Goal: Information Seeking & Learning: Find contact information

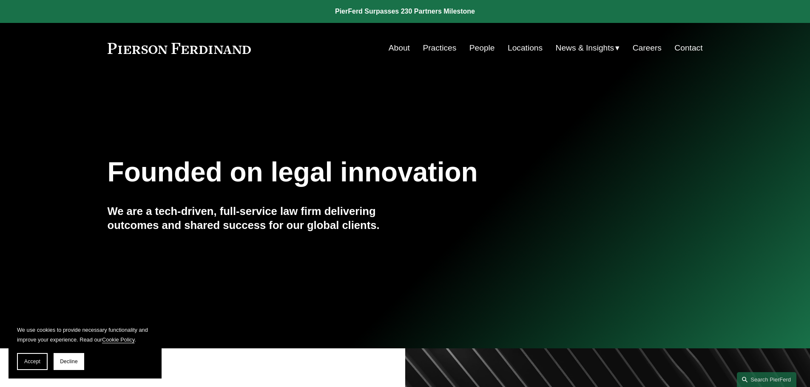
click at [433, 46] on link "Practices" at bounding box center [440, 48] width 34 height 16
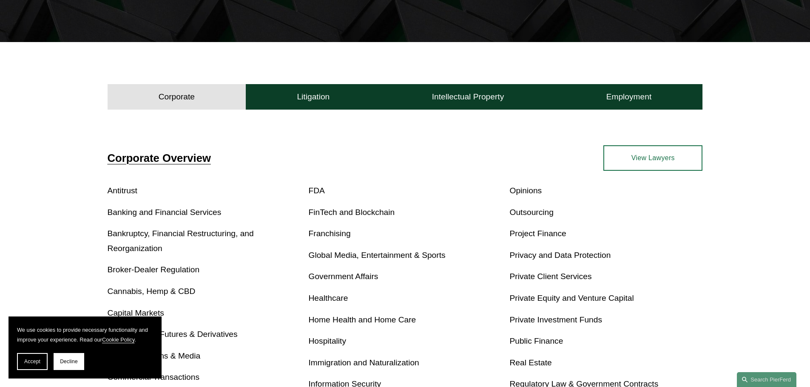
click at [63, 227] on div "Corporate Overview Antitrust Banking and Financial Services Bankruptcy, Financi…" at bounding box center [405, 337] width 810 height 384
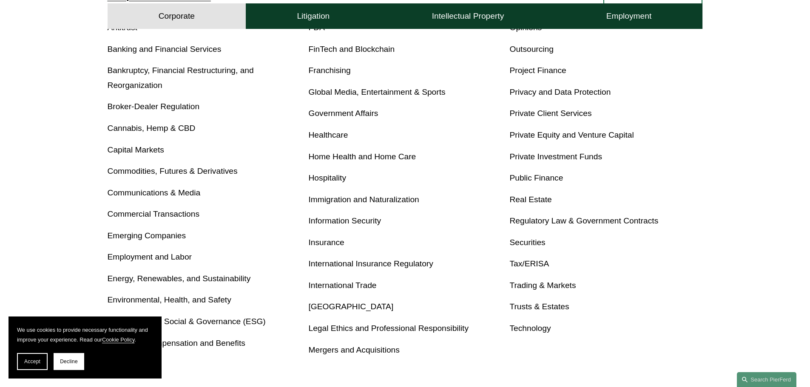
drag, startPoint x: 66, startPoint y: 221, endPoint x: 60, endPoint y: 280, distance: 59.8
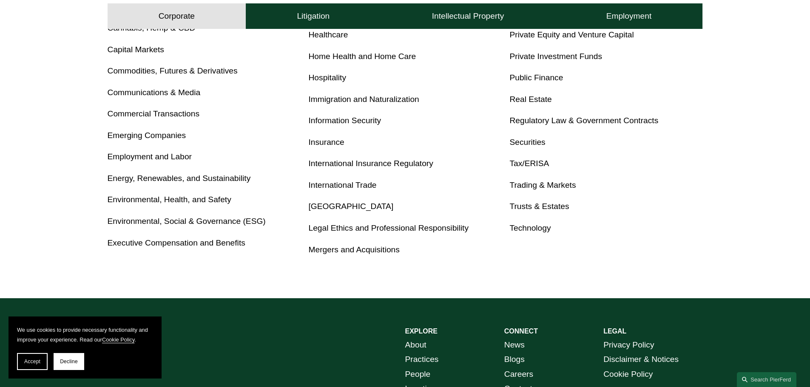
click at [61, 255] on div "Corporate Overview Antitrust Banking and Financial Services Bankruptcy, Financi…" at bounding box center [405, 74] width 810 height 384
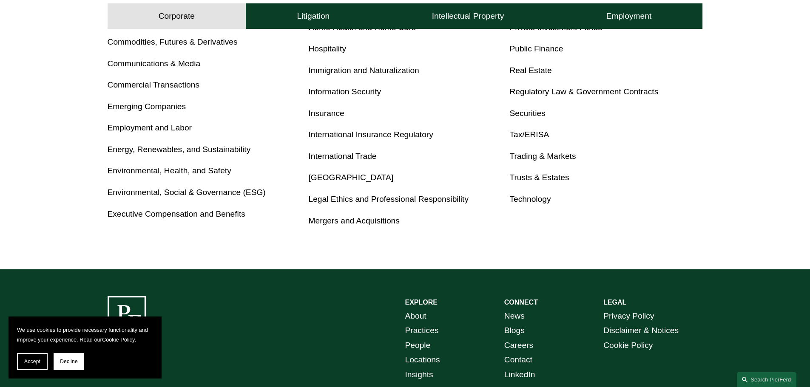
scroll to position [582, 0]
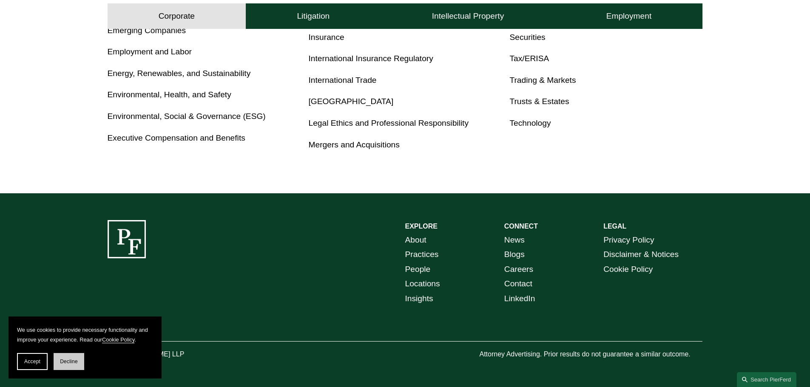
click at [80, 359] on button "Decline" at bounding box center [69, 361] width 31 height 17
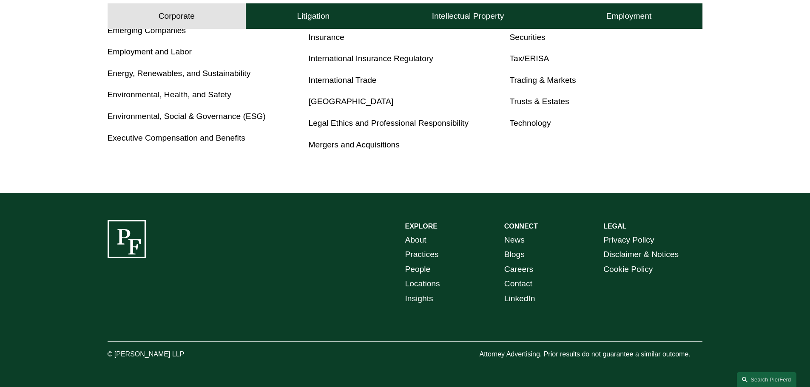
click at [422, 253] on link "Practices" at bounding box center [422, 254] width 34 height 15
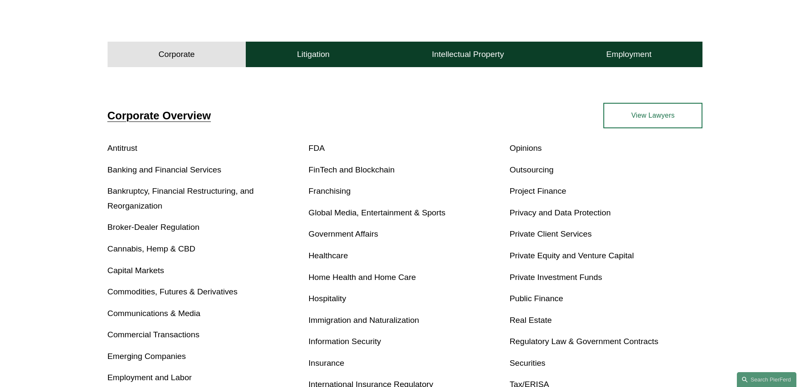
click at [73, 219] on div "Corporate Overview Antitrust Banking and Financial Services Bankruptcy, Financi…" at bounding box center [405, 295] width 810 height 384
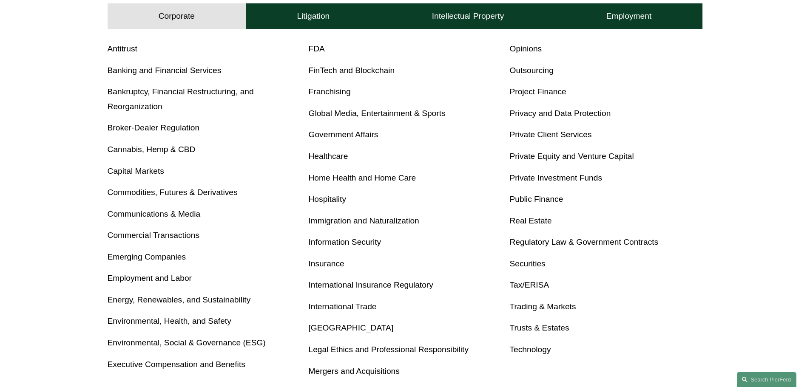
scroll to position [340, 0]
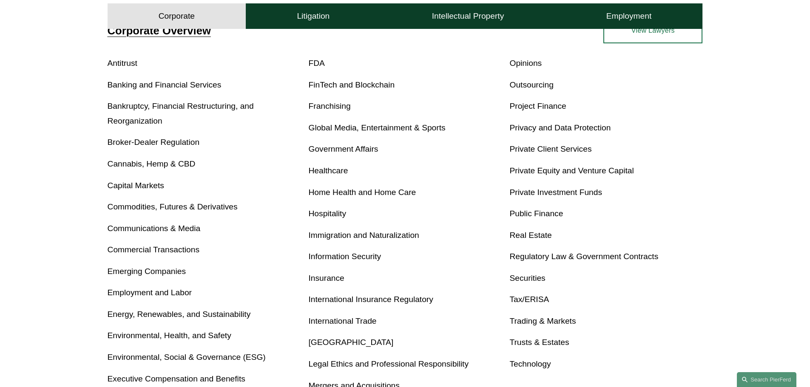
click at [57, 208] on div "Corporate Overview Antitrust Banking and Financial Services Bankruptcy, Financi…" at bounding box center [405, 210] width 810 height 384
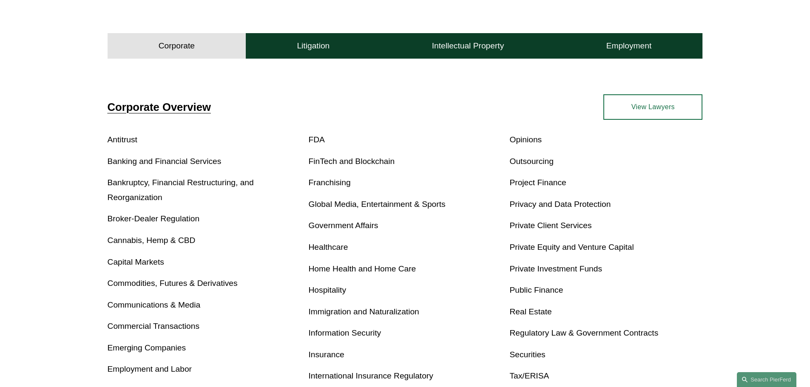
scroll to position [0, 0]
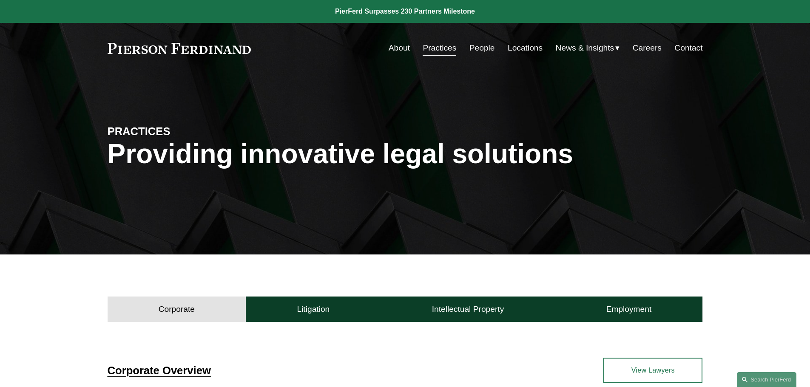
drag, startPoint x: 59, startPoint y: 242, endPoint x: 56, endPoint y: 105, distance: 137.4
click at [54, 159] on div "PRACTICES Providing innovative legal solutions" at bounding box center [405, 164] width 810 height 128
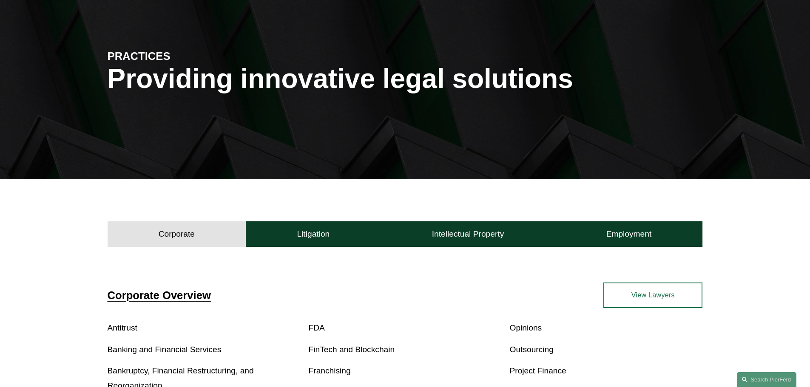
scroll to position [170, 0]
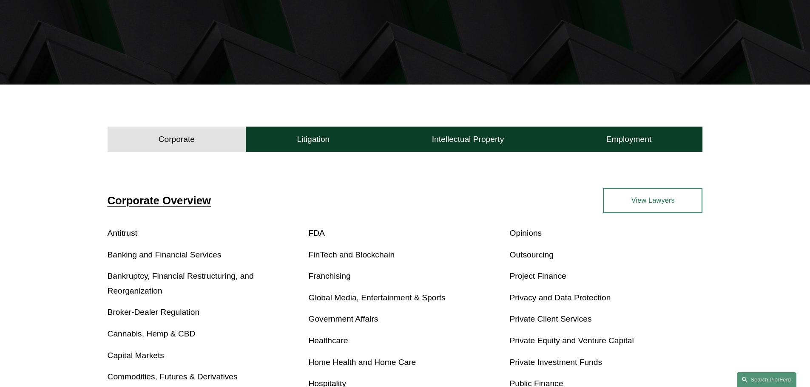
click at [615, 198] on link "View Lawyers" at bounding box center [652, 201] width 99 height 26
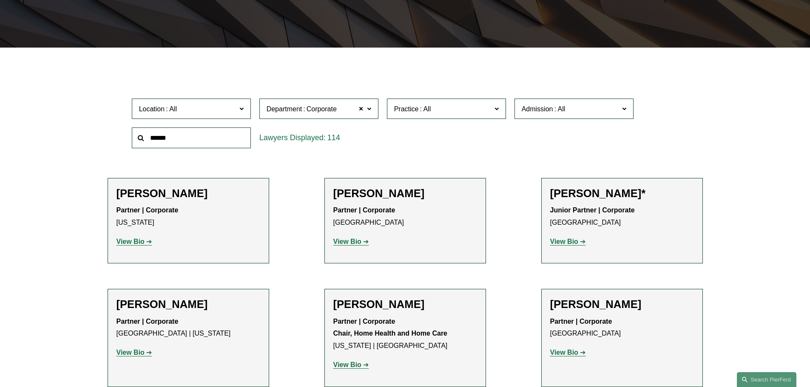
scroll to position [255, 0]
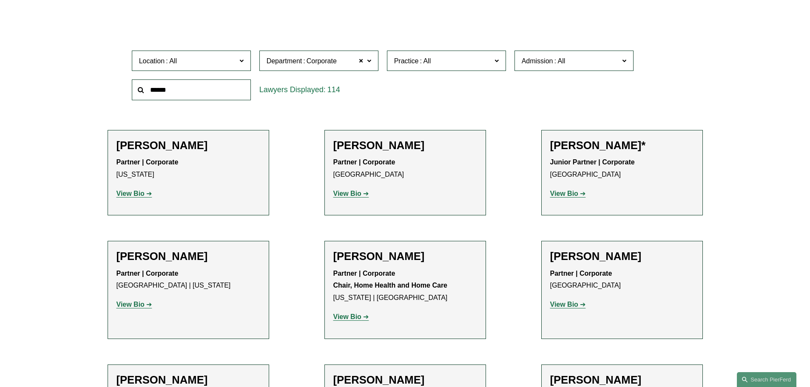
click at [189, 63] on span "Location" at bounding box center [187, 60] width 97 height 11
click at [0, 0] on link "Philadelphia" at bounding box center [0, 0] width 0 height 0
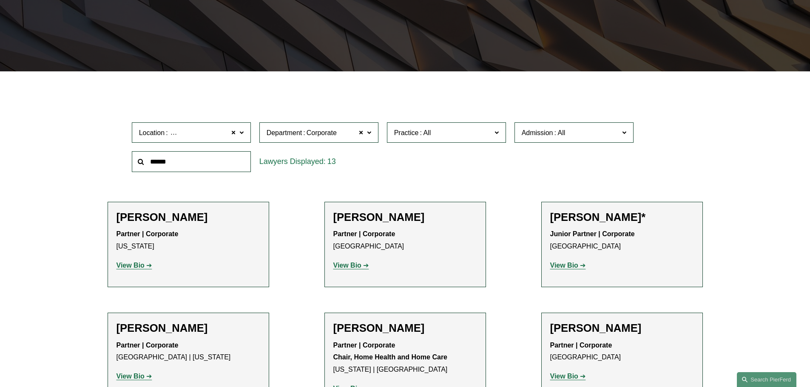
scroll to position [170, 0]
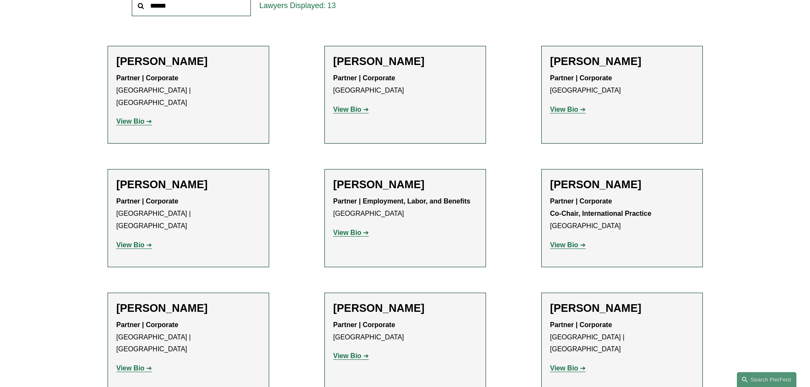
scroll to position [340, 0]
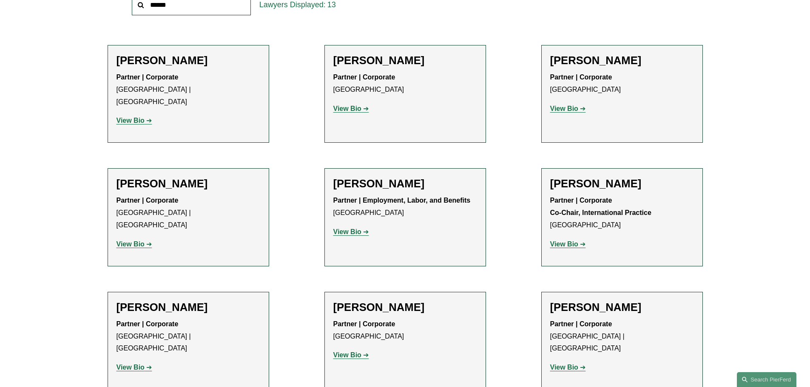
click at [61, 180] on div "Filter Location Philadelphia Philadelphia All Atlanta Austin Boston Charlotte C…" at bounding box center [405, 307] width 810 height 758
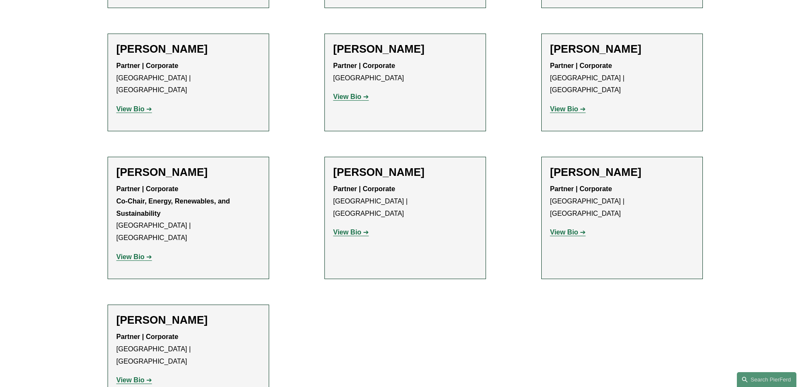
scroll to position [595, 0]
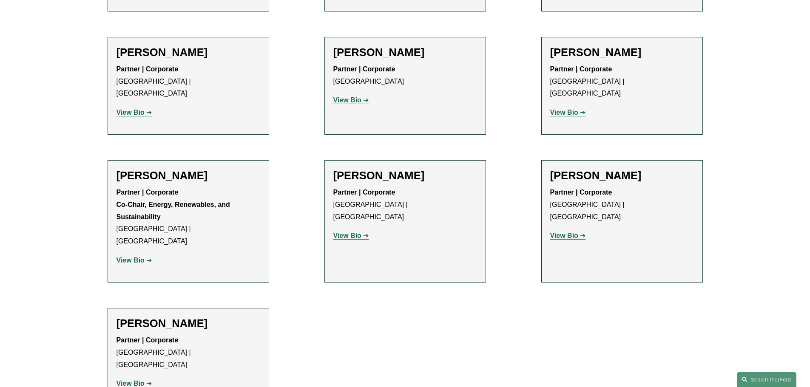
click at [59, 180] on div "Filter Location Philadelphia Philadelphia All Atlanta Austin Boston Charlotte C…" at bounding box center [405, 52] width 810 height 758
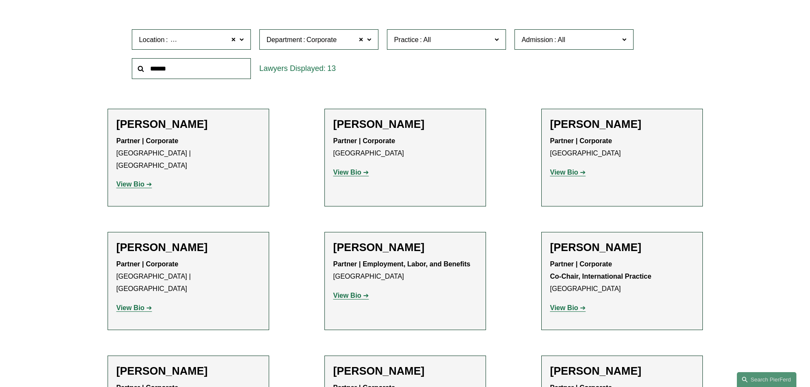
scroll to position [255, 0]
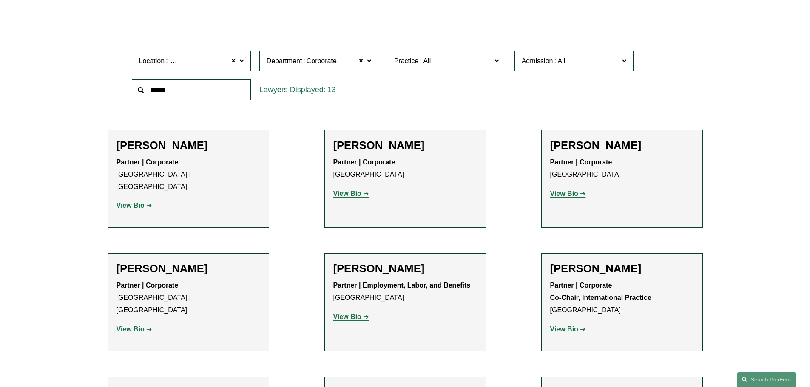
click at [51, 193] on div "Filter Location Philadelphia Philadelphia All Atlanta Austin Boston Charlotte C…" at bounding box center [405, 392] width 810 height 758
click at [55, 183] on div "Filter Location Philadelphia Philadelphia All Atlanta Austin Boston Charlotte C…" at bounding box center [405, 392] width 810 height 758
click at [234, 59] on span at bounding box center [233, 60] width 5 height 11
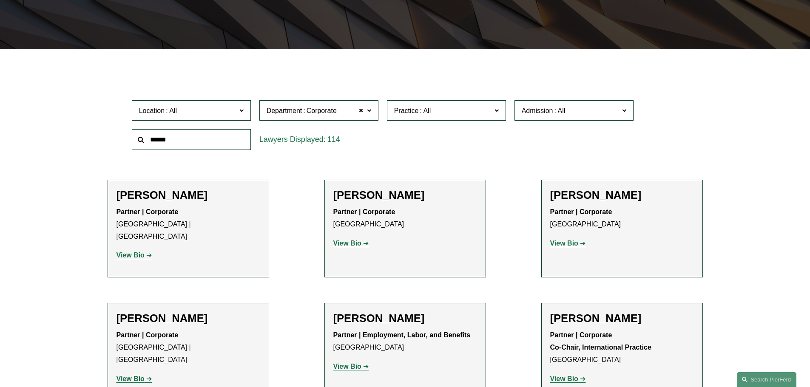
scroll to position [170, 0]
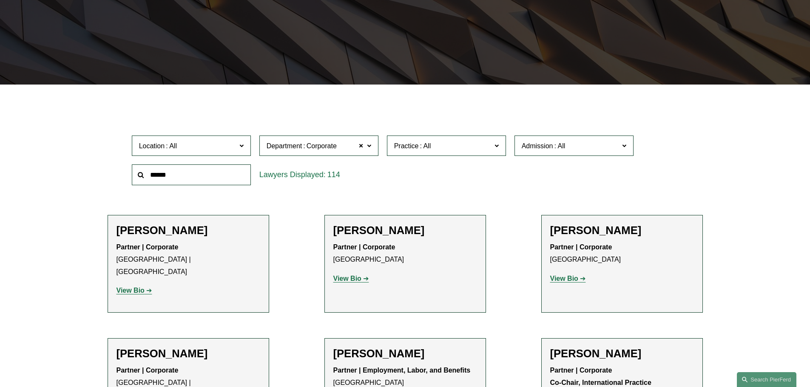
click at [203, 82] on article "PEOPLE Our Greatest Asset Filter Location All Atlanta Austin Boston Charlotte C…" at bounding box center [405, 343] width 810 height 1026
click at [183, 147] on span "Location" at bounding box center [187, 145] width 97 height 11
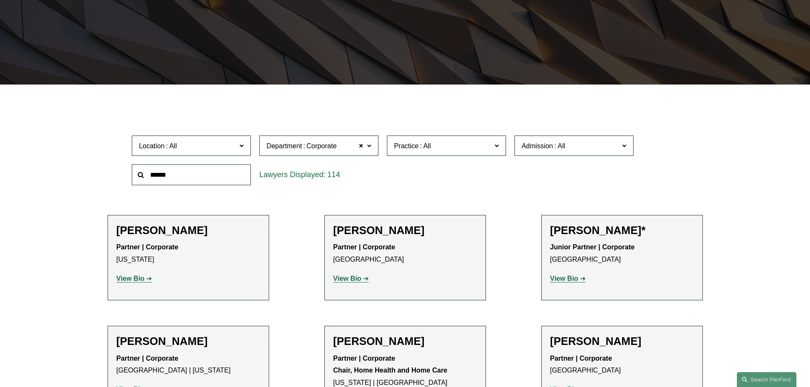
click at [309, 147] on span "Corporate" at bounding box center [322, 146] width 30 height 11
click at [361, 144] on span at bounding box center [361, 145] width 5 height 11
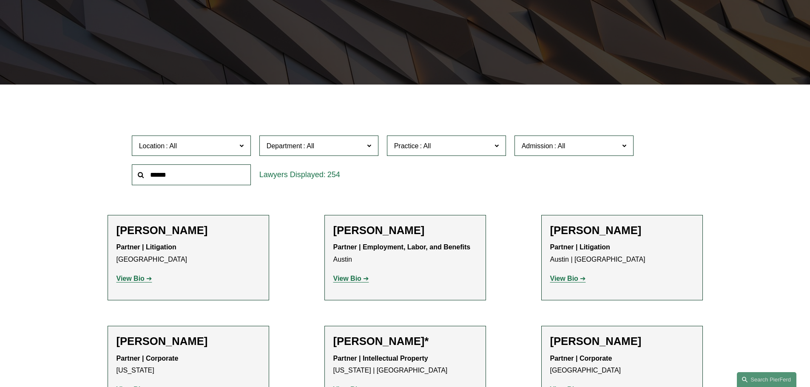
click at [0, 0] on link "Philadelphia" at bounding box center [0, 0] width 0 height 0
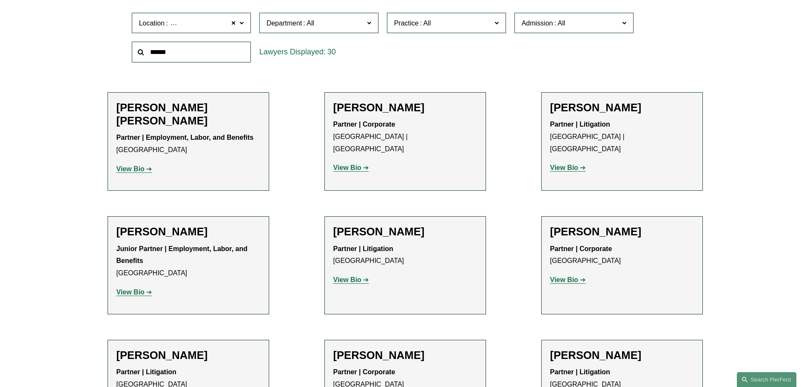
scroll to position [298, 0]
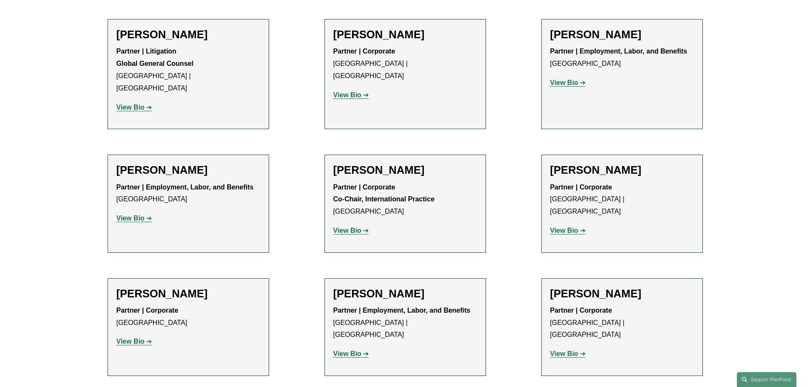
scroll to position [893, 0]
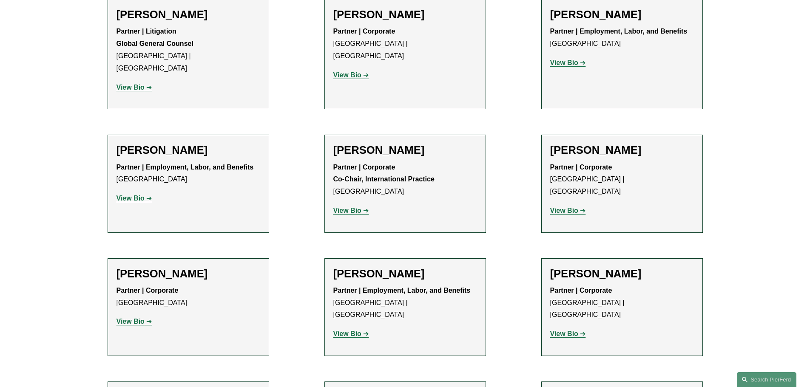
click at [47, 154] on div "Filter Location Philadelphia Philadelphia All Atlanta Austin Boston Charlotte C…" at bounding box center [405, 88] width 810 height 1426
click at [347, 207] on strong "View Bio" at bounding box center [347, 210] width 28 height 7
click at [24, 150] on div "Filter Location Philadelphia Philadelphia All Atlanta Austin Boston Charlotte C…" at bounding box center [405, 88] width 810 height 1426
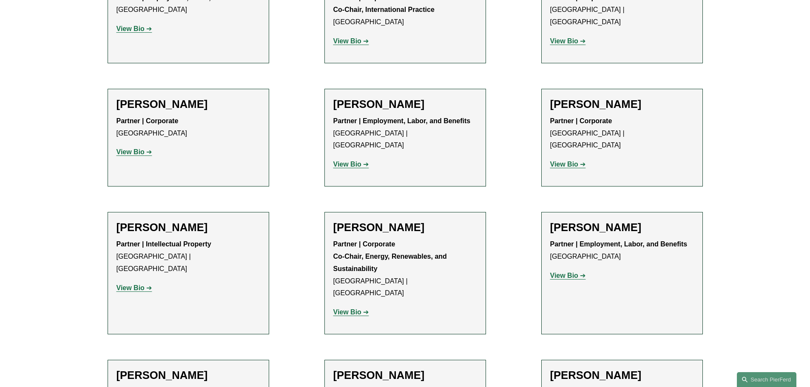
scroll to position [1063, 0]
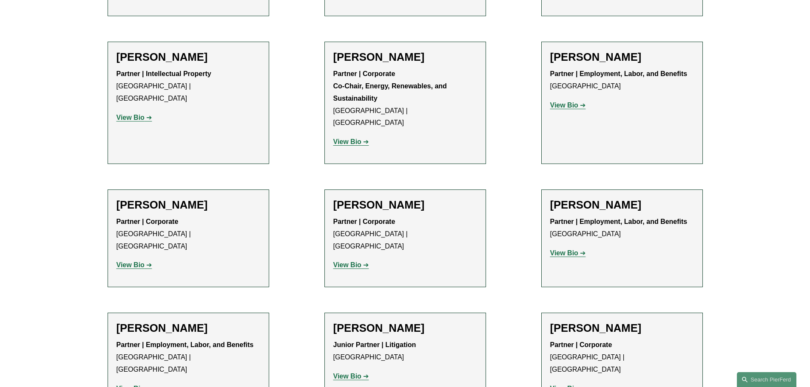
scroll to position [1191, 0]
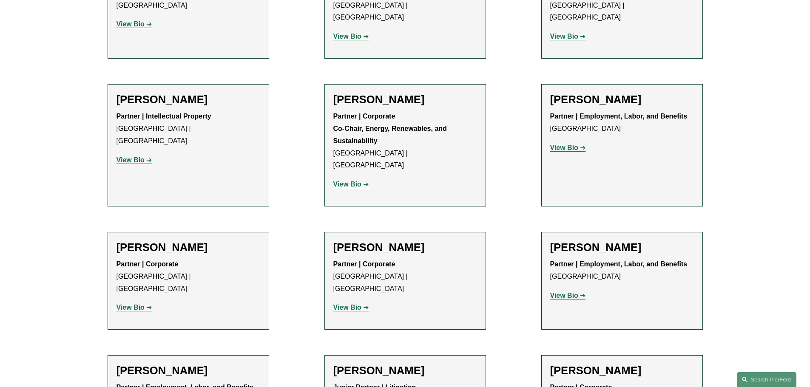
click at [135, 156] on strong "View Bio" at bounding box center [131, 159] width 28 height 7
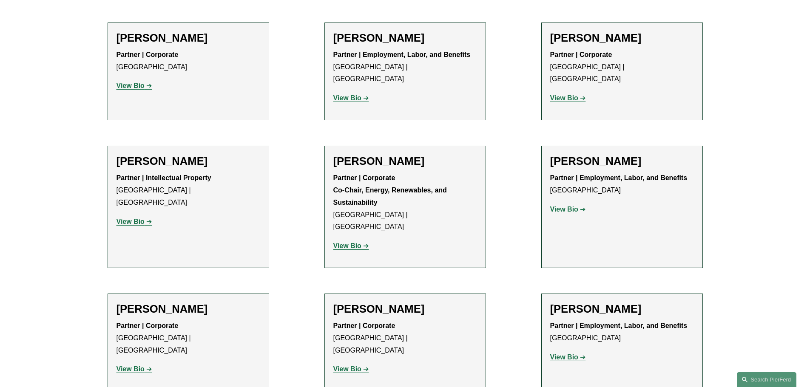
scroll to position [1233, 0]
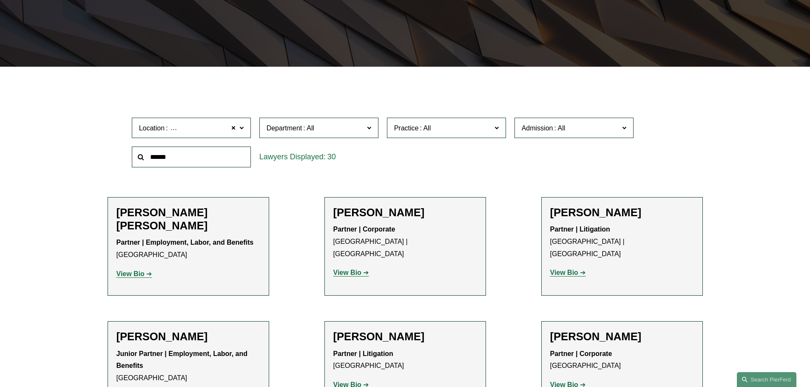
scroll to position [0, 0]
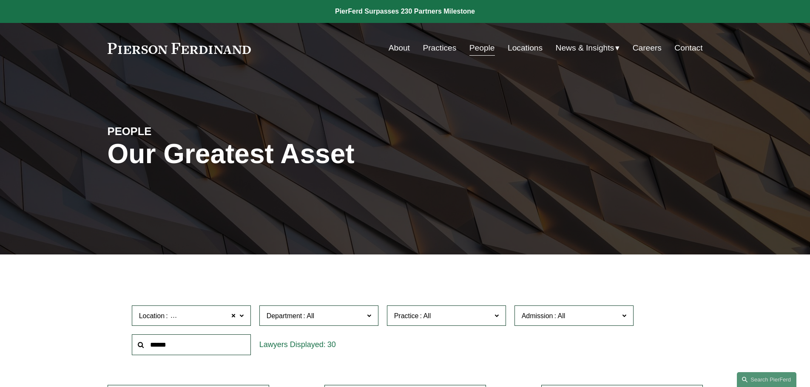
drag, startPoint x: 89, startPoint y: 290, endPoint x: 73, endPoint y: 173, distance: 118.9
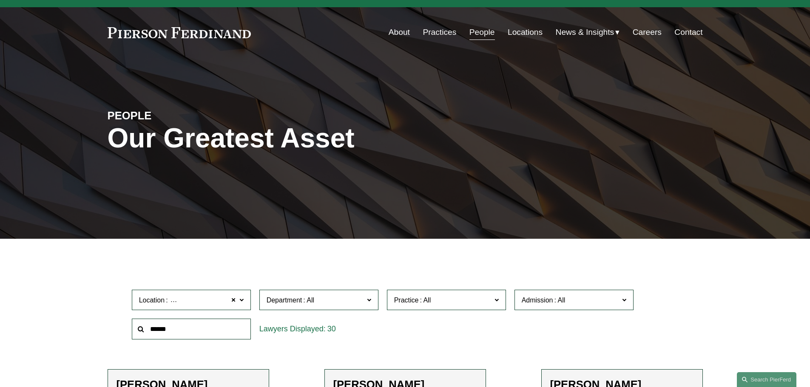
scroll to position [170, 0]
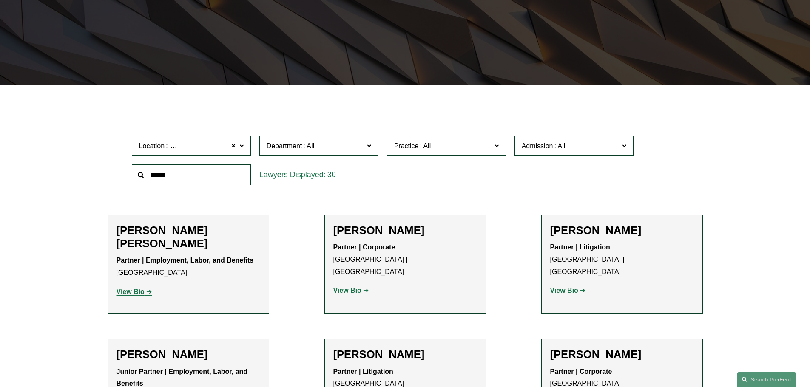
click at [211, 145] on span "Location Philadelphia" at bounding box center [187, 145] width 97 height 11
click at [235, 144] on span at bounding box center [233, 145] width 5 height 11
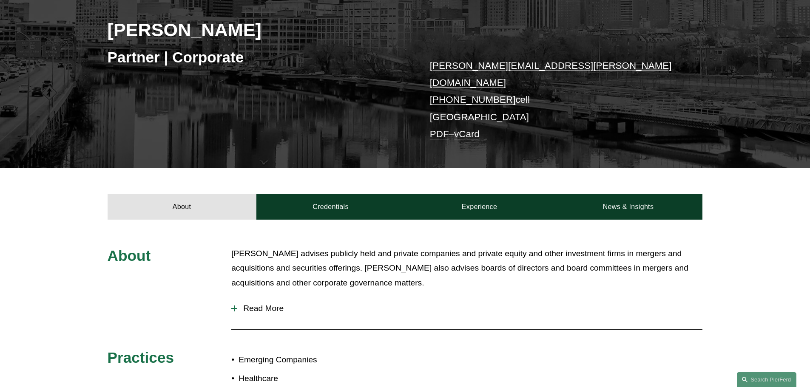
scroll to position [213, 0]
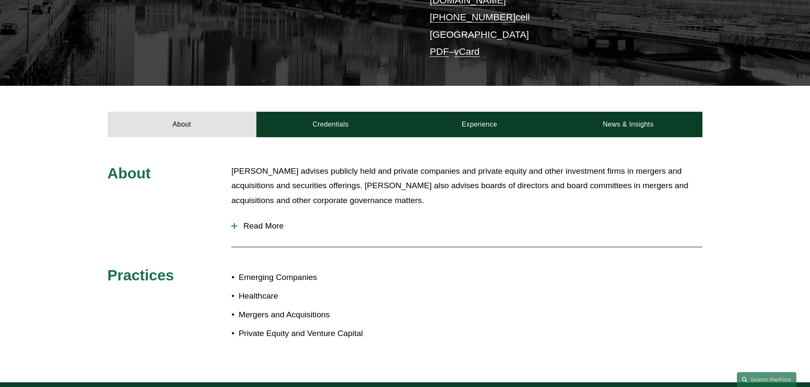
click at [47, 193] on div "About [PERSON_NAME] advises publicly held and private companies and private equ…" at bounding box center [405, 260] width 810 height 192
drag, startPoint x: 441, startPoint y: 203, endPoint x: 436, endPoint y: 203, distance: 5.1
click at [441, 203] on div "Jay advises publicly held and private companies and private equity and other in…" at bounding box center [466, 189] width 471 height 51
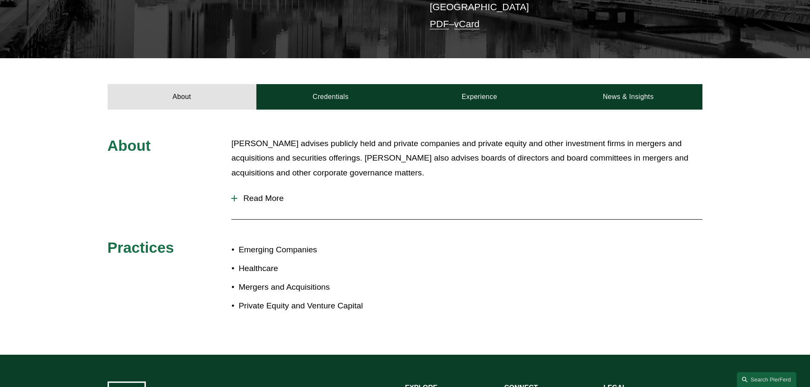
scroll to position [255, 0]
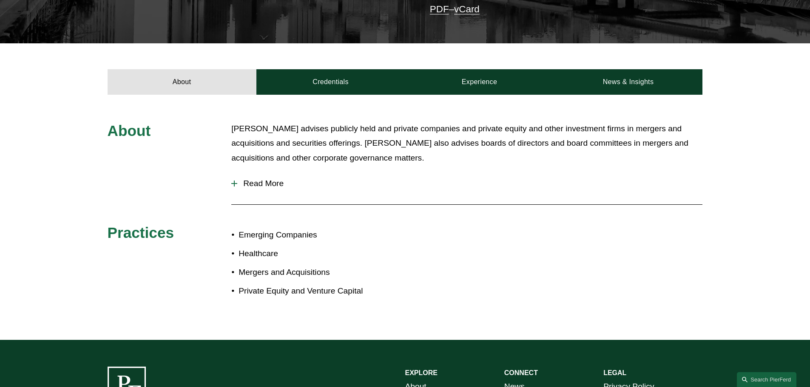
click at [247, 173] on button "Read More" at bounding box center [466, 184] width 471 height 22
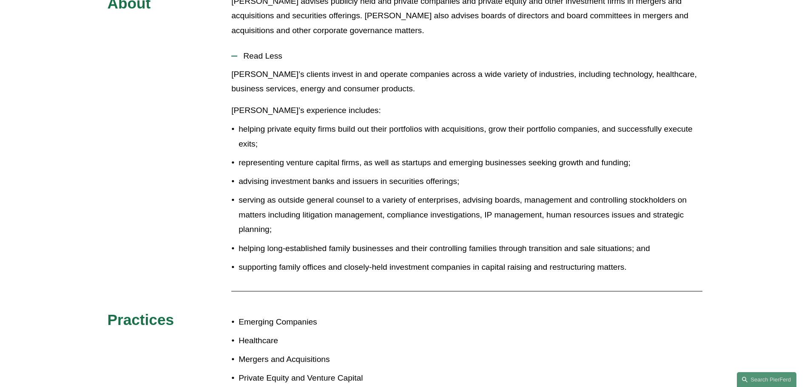
click at [437, 174] on p "advising investment banks and issuers in securities offerings;" at bounding box center [471, 181] width 464 height 15
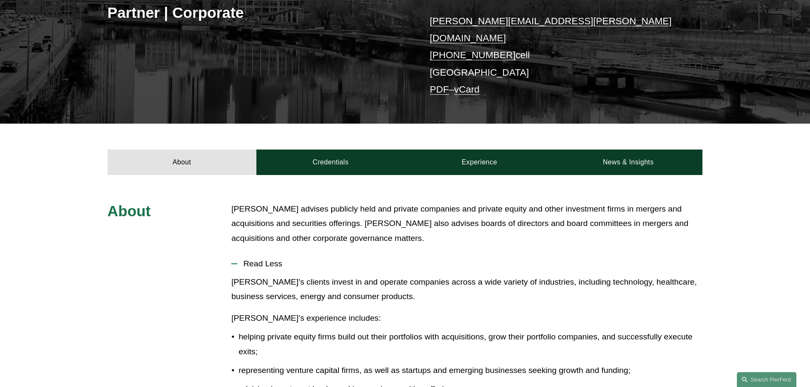
scroll to position [170, 0]
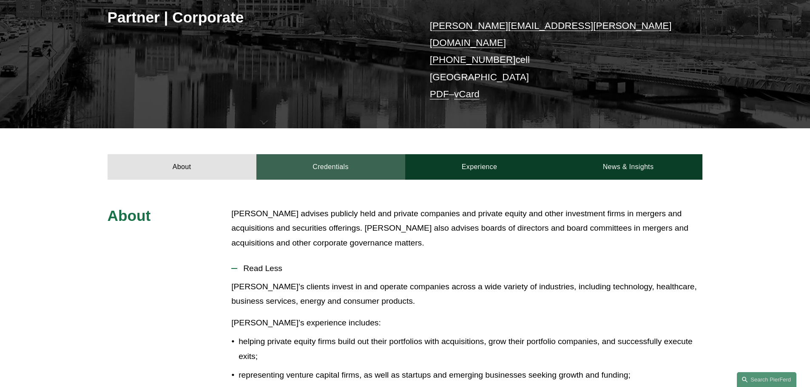
click at [309, 154] on link "Credentials" at bounding box center [330, 167] width 149 height 26
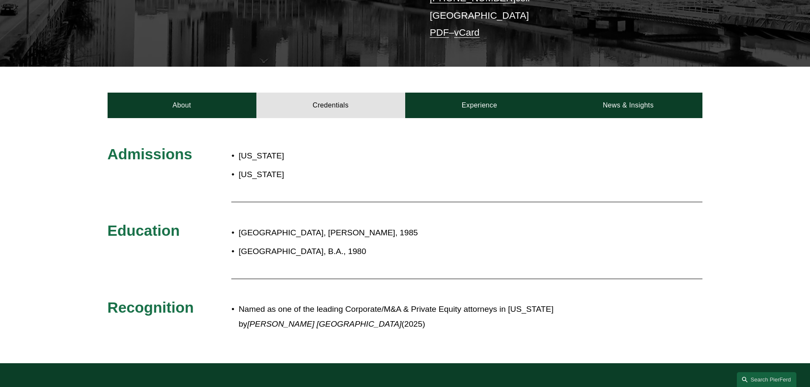
scroll to position [298, 0]
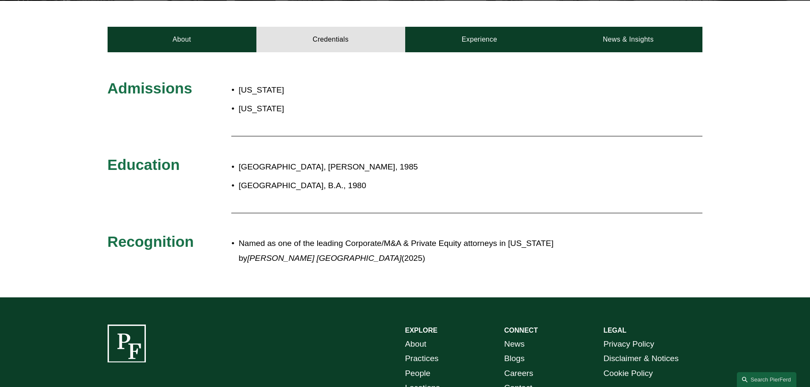
click at [503, 160] on p "Tulane University School of Law, J.D., 1985" at bounding box center [433, 167] width 389 height 15
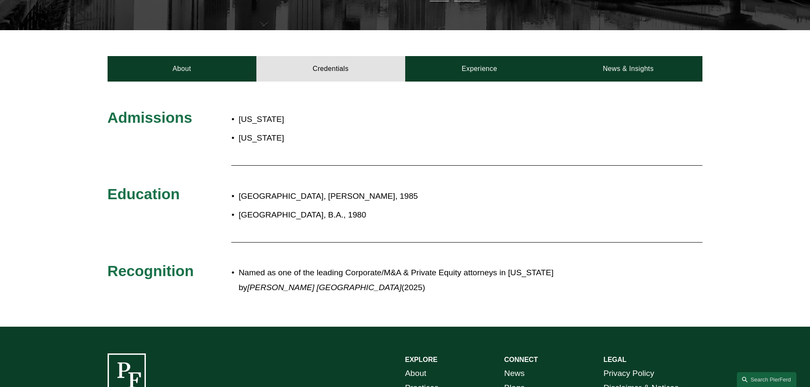
scroll to position [255, 0]
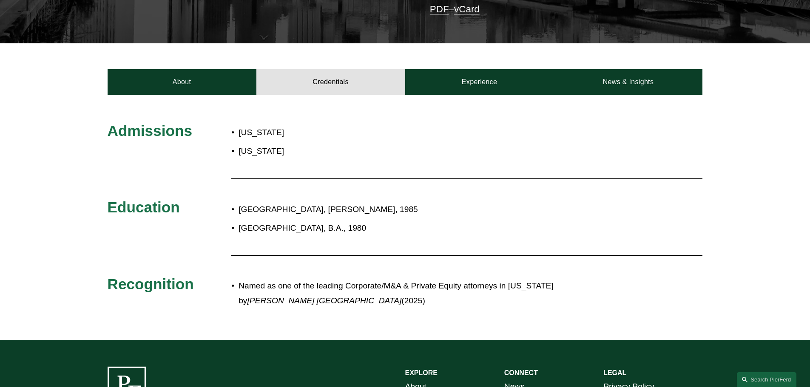
click at [428, 144] on p "[US_STATE]" at bounding box center [347, 151] width 216 height 15
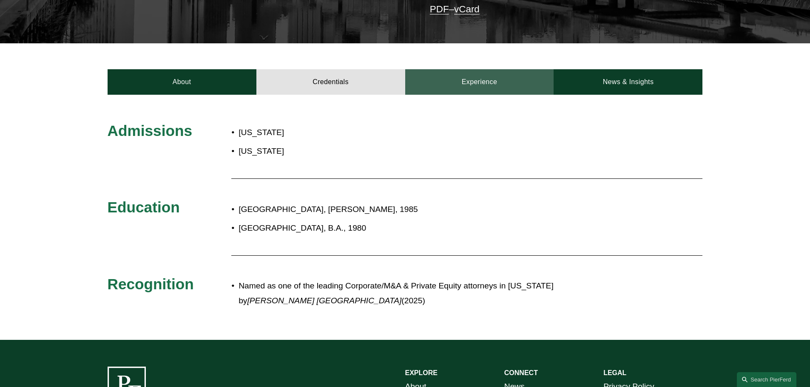
click at [483, 73] on link "Experience" at bounding box center [479, 82] width 149 height 26
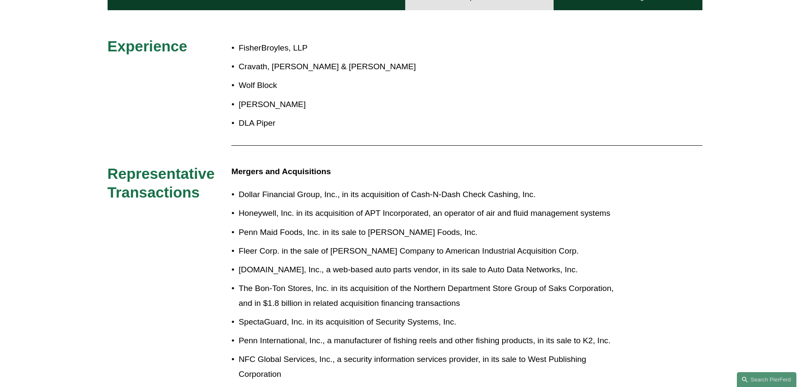
scroll to position [340, 0]
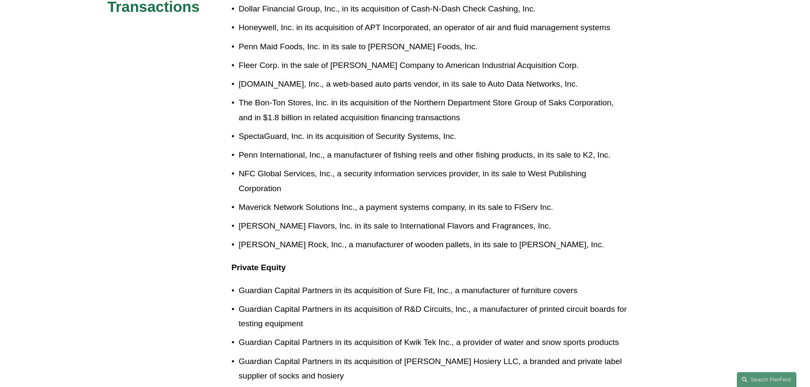
scroll to position [638, 0]
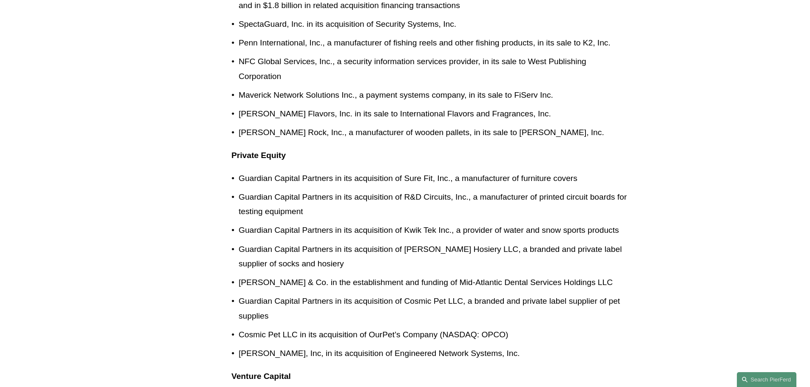
click at [439, 204] on p "Guardian Capital Partners in its acquisition of R&D Circuits, Inc., a manufactu…" at bounding box center [433, 204] width 389 height 29
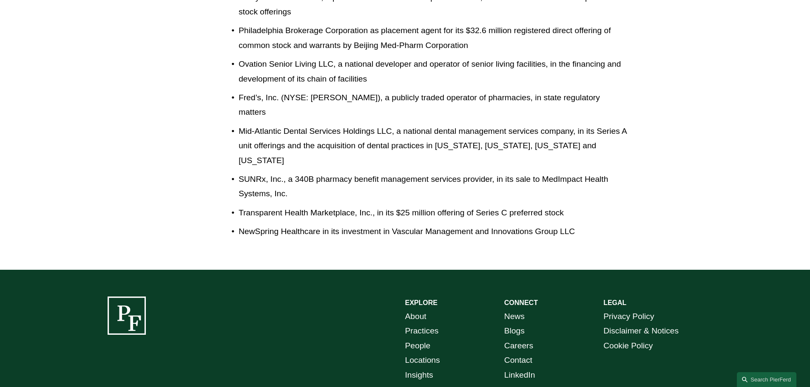
scroll to position [1482, 0]
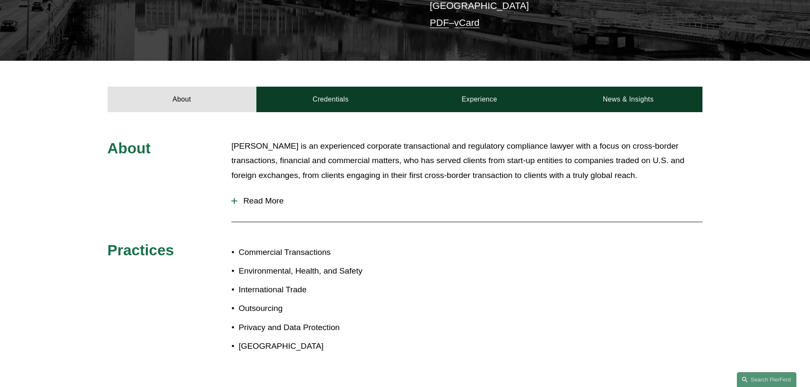
scroll to position [255, 0]
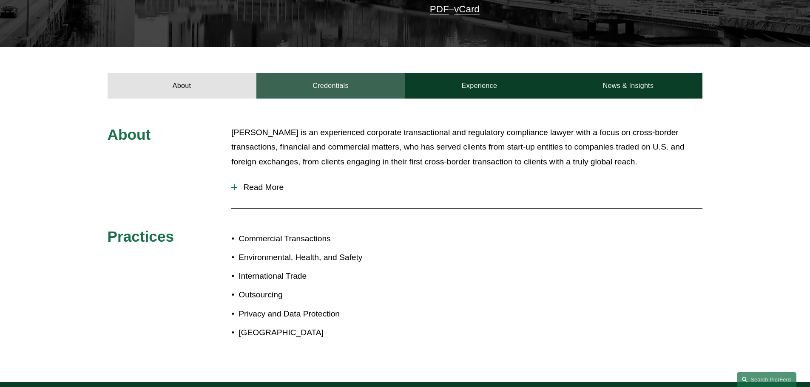
click at [334, 88] on link "Credentials" at bounding box center [330, 86] width 149 height 26
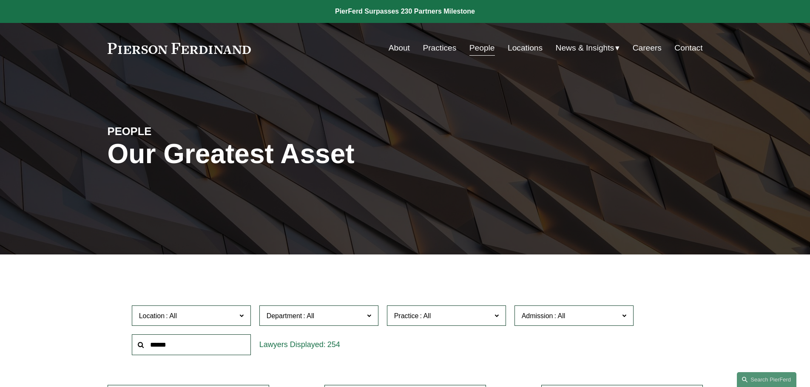
click at [61, 255] on div "PEOPLE Our Greatest Asset" at bounding box center [405, 165] width 810 height 182
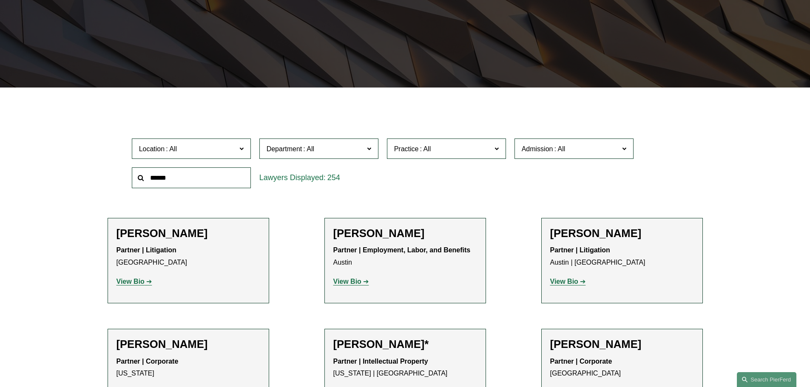
scroll to position [170, 0]
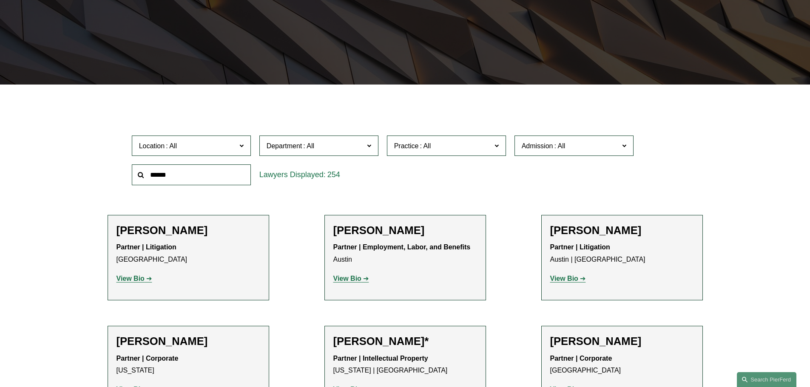
click at [169, 175] on input "text" at bounding box center [191, 175] width 119 height 21
type input "****"
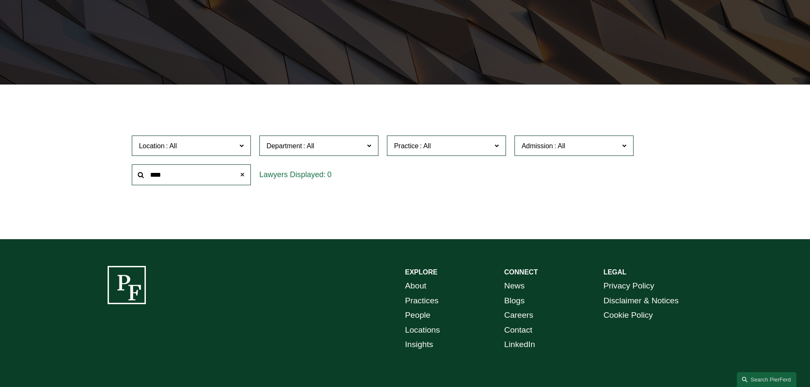
click at [241, 175] on span at bounding box center [241, 174] width 17 height 17
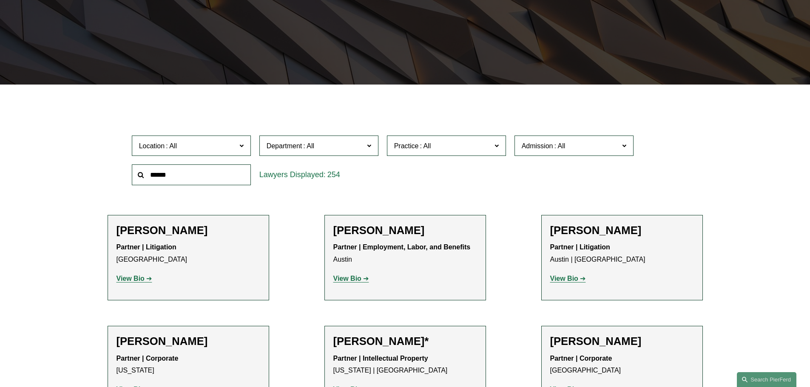
click at [553, 154] on label "Admission" at bounding box center [573, 146] width 119 height 21
click at [0, 0] on link "Pennsylvania" at bounding box center [0, 0] width 0 height 0
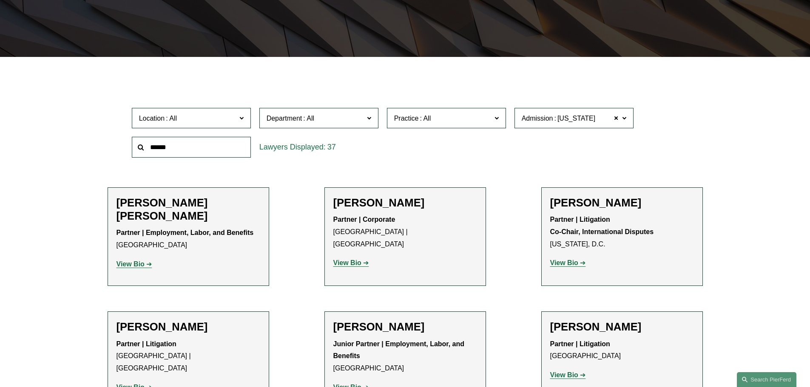
scroll to position [213, 0]
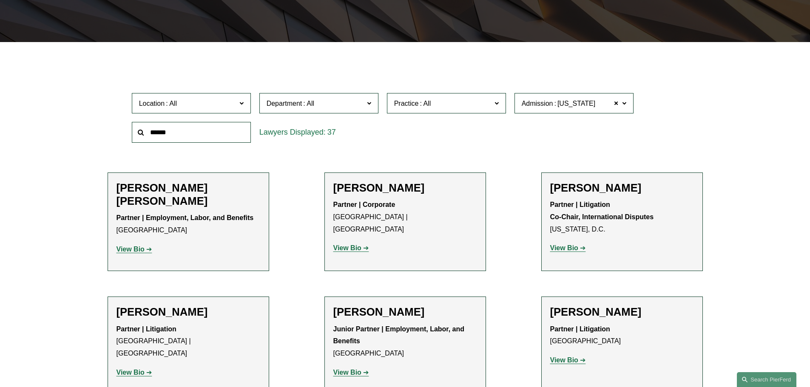
drag, startPoint x: 124, startPoint y: 186, endPoint x: 77, endPoint y: 206, distance: 50.7
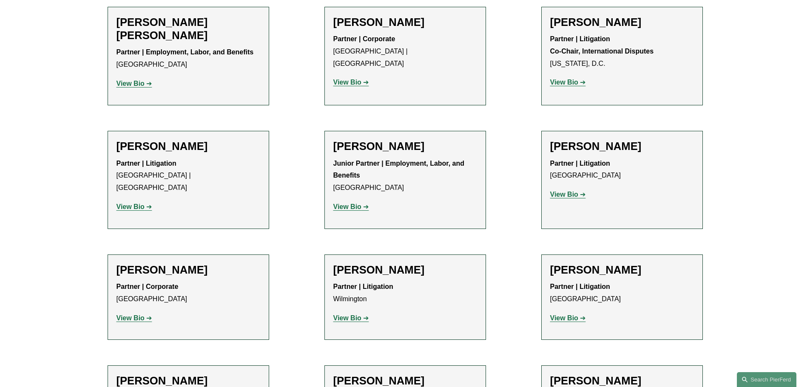
scroll to position [383, 0]
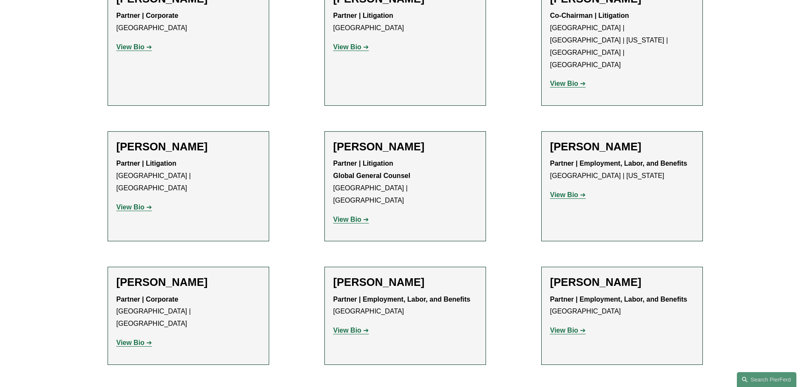
scroll to position [765, 0]
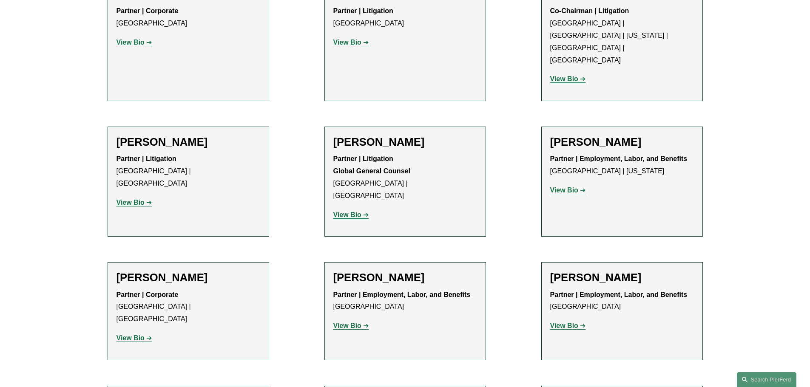
click at [53, 161] on div "Filter Location All Atlanta Austin Boston Charlotte Chicago Cincinnati Clevelan…" at bounding box center [405, 394] width 810 height 1783
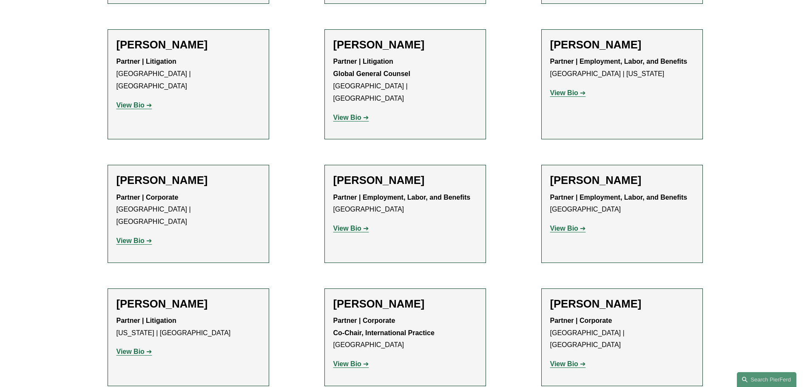
scroll to position [0, 0]
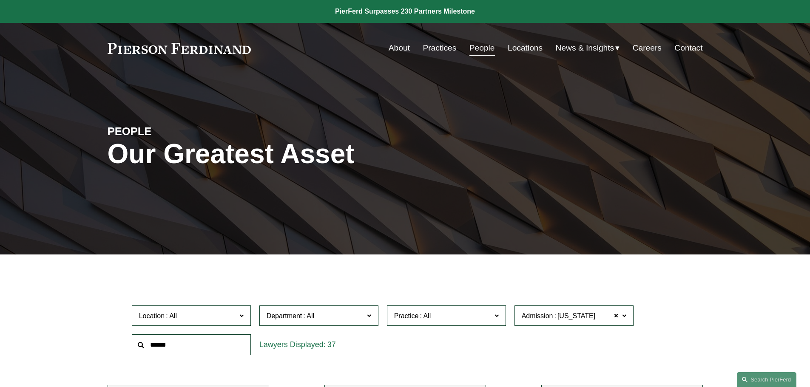
drag, startPoint x: 74, startPoint y: 253, endPoint x: 36, endPoint y: 181, distance: 81.0
click at [404, 45] on link "About" at bounding box center [399, 48] width 21 height 16
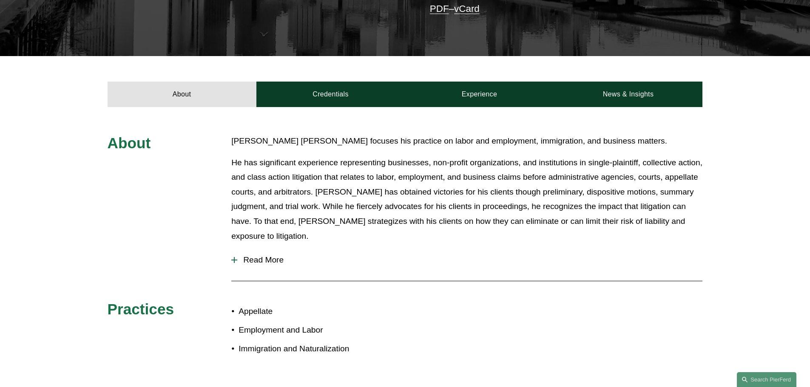
scroll to position [298, 0]
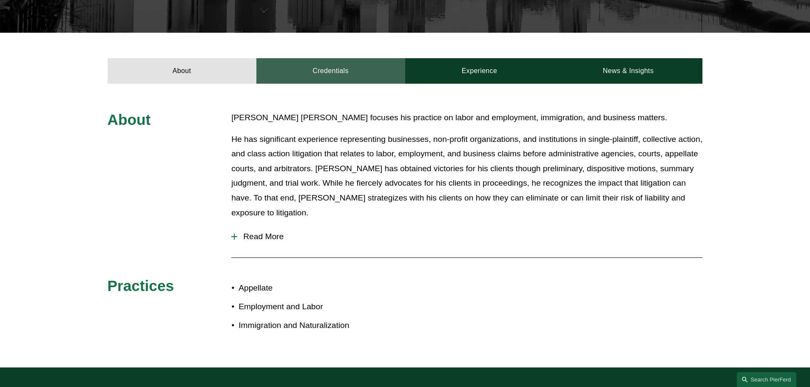
click at [350, 58] on link "Credentials" at bounding box center [330, 71] width 149 height 26
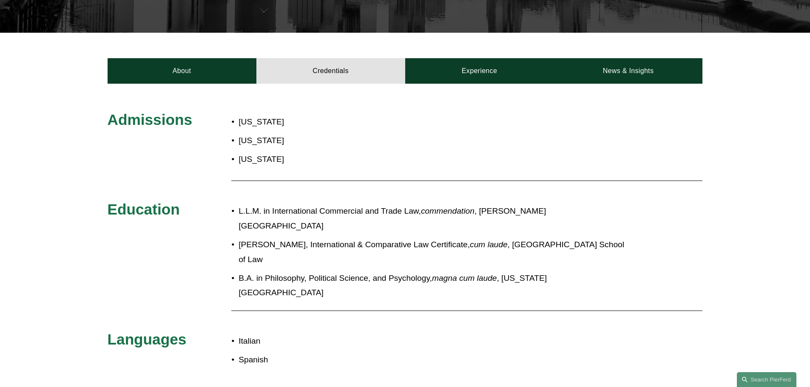
click at [373, 165] on div "Admissions Pennsylvania New York Virginia Education L.L.M. in International Com…" at bounding box center [405, 294] width 810 height 367
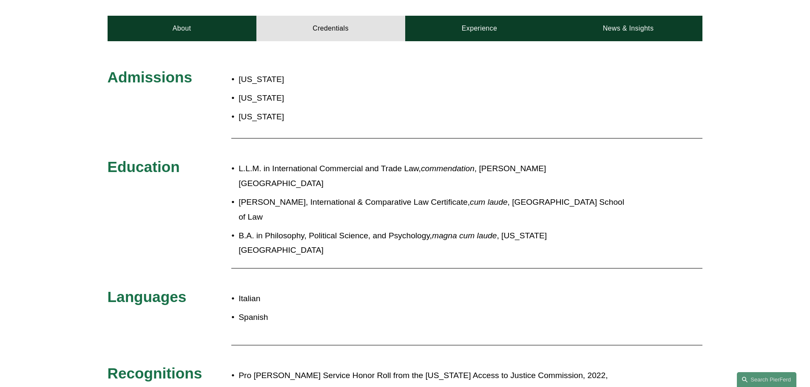
click at [360, 218] on div "Admissions Pennsylvania New York Virginia Education L.L.M. in International Com…" at bounding box center [405, 251] width 810 height 367
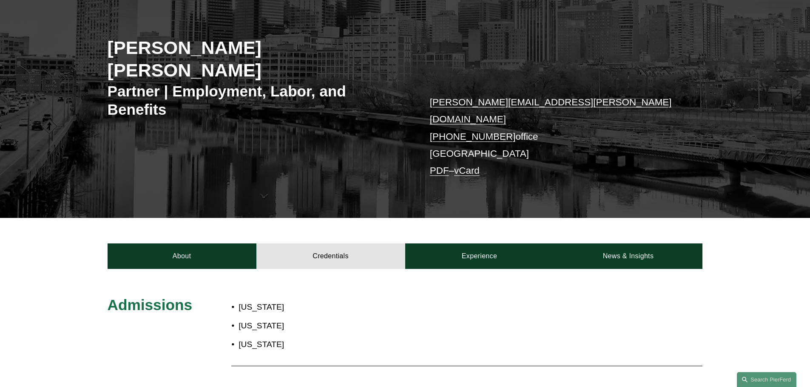
scroll to position [85, 0]
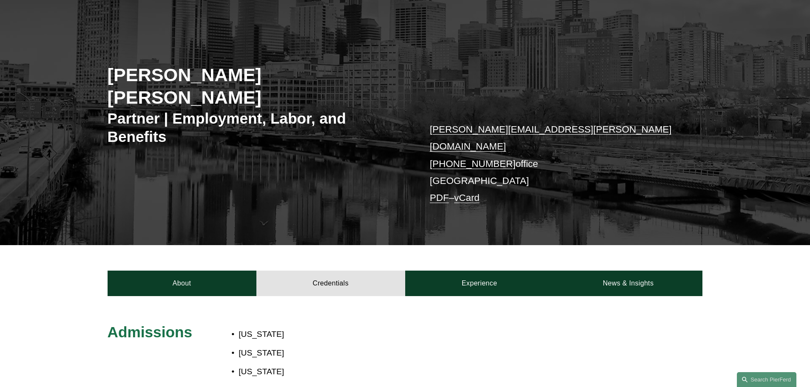
drag, startPoint x: 108, startPoint y: 77, endPoint x: 402, endPoint y: 77, distance: 293.4
click at [402, 77] on h2 "Giovanni D. Antonucci Di Cesare" at bounding box center [257, 86] width 298 height 45
click at [43, 245] on div "About Credentials Experience News & Insights" at bounding box center [405, 270] width 810 height 51
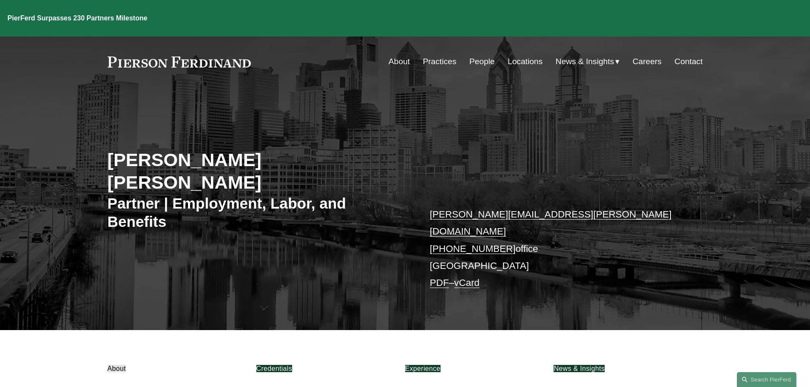
drag, startPoint x: 125, startPoint y: 161, endPoint x: 80, endPoint y: 299, distance: 145.6
click at [80, 299] on div "[PERSON_NAME] [PERSON_NAME] Partner | Employment, Labor, and Benefits [PERSON_N…" at bounding box center [405, 214] width 810 height 233
drag, startPoint x: 122, startPoint y: 159, endPoint x: 51, endPoint y: 345, distance: 198.4
click at [48, 344] on div "About Credentials Experience News & Insights" at bounding box center [405, 355] width 810 height 51
click at [68, 342] on div "About Credentials Experience News & Insights" at bounding box center [405, 355] width 810 height 51
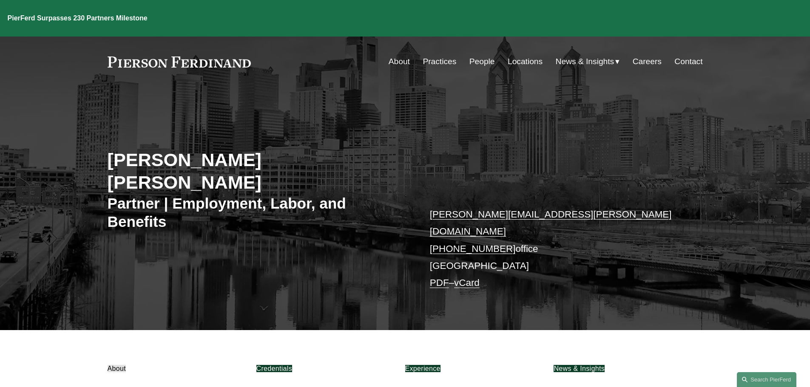
click at [175, 159] on h2 "Giovanni D. Antonucci Di Cesare" at bounding box center [257, 171] width 298 height 45
drag, startPoint x: 231, startPoint y: 159, endPoint x: 309, endPoint y: 158, distance: 77.8
click at [232, 159] on h2 "Giovanni D. Antonucci Di Cesare" at bounding box center [257, 171] width 298 height 45
click at [421, 148] on div "Giovanni D. Antonucci Di Cesare Partner | Employment, Labor, and Benefits giova…" at bounding box center [405, 214] width 810 height 233
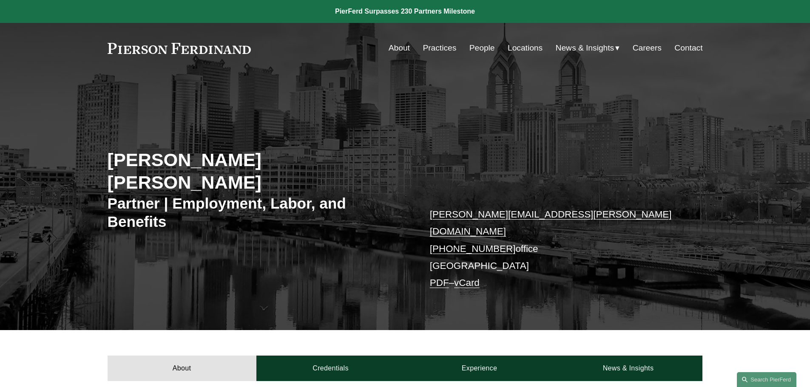
drag, startPoint x: 110, startPoint y: 160, endPoint x: 412, endPoint y: 153, distance: 302.8
click at [412, 153] on div "[PERSON_NAME] [PERSON_NAME] Partner | Employment, Labor, and Benefits [PERSON_N…" at bounding box center [405, 214] width 810 height 233
copy h2 "[PERSON_NAME] [PERSON_NAME]"
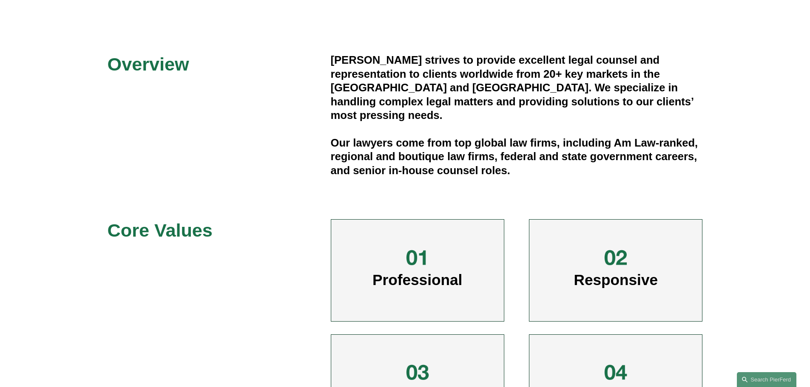
click at [48, 259] on div "Overview [PERSON_NAME] strives to provide excellent legal counsel and represent…" at bounding box center [405, 251] width 810 height 397
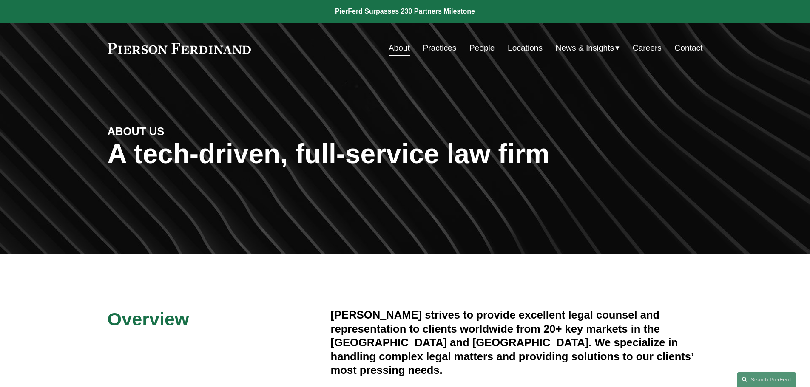
drag, startPoint x: 50, startPoint y: 330, endPoint x: 63, endPoint y: 109, distance: 221.1
